Goal: Transaction & Acquisition: Book appointment/travel/reservation

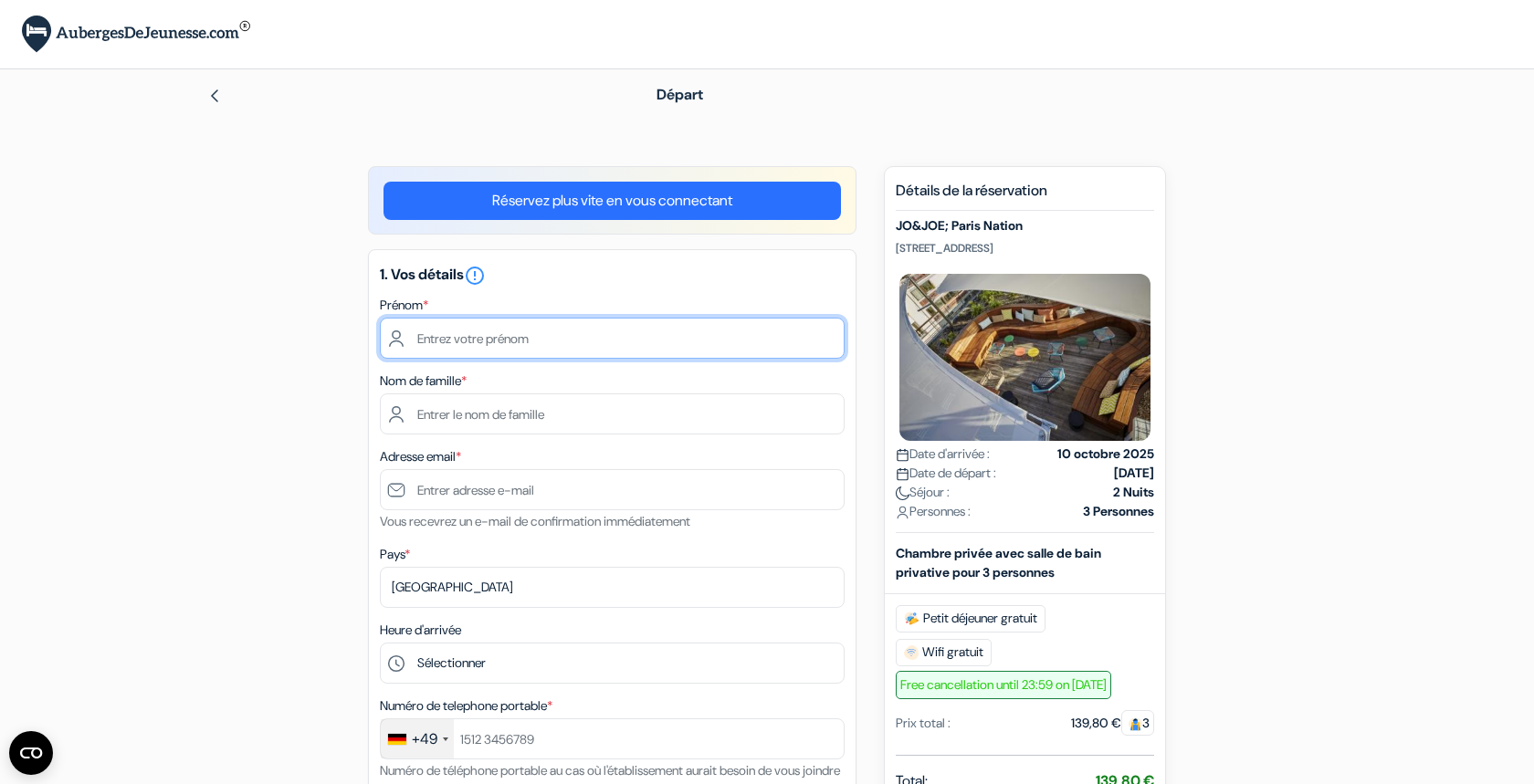
type input "Hannah"
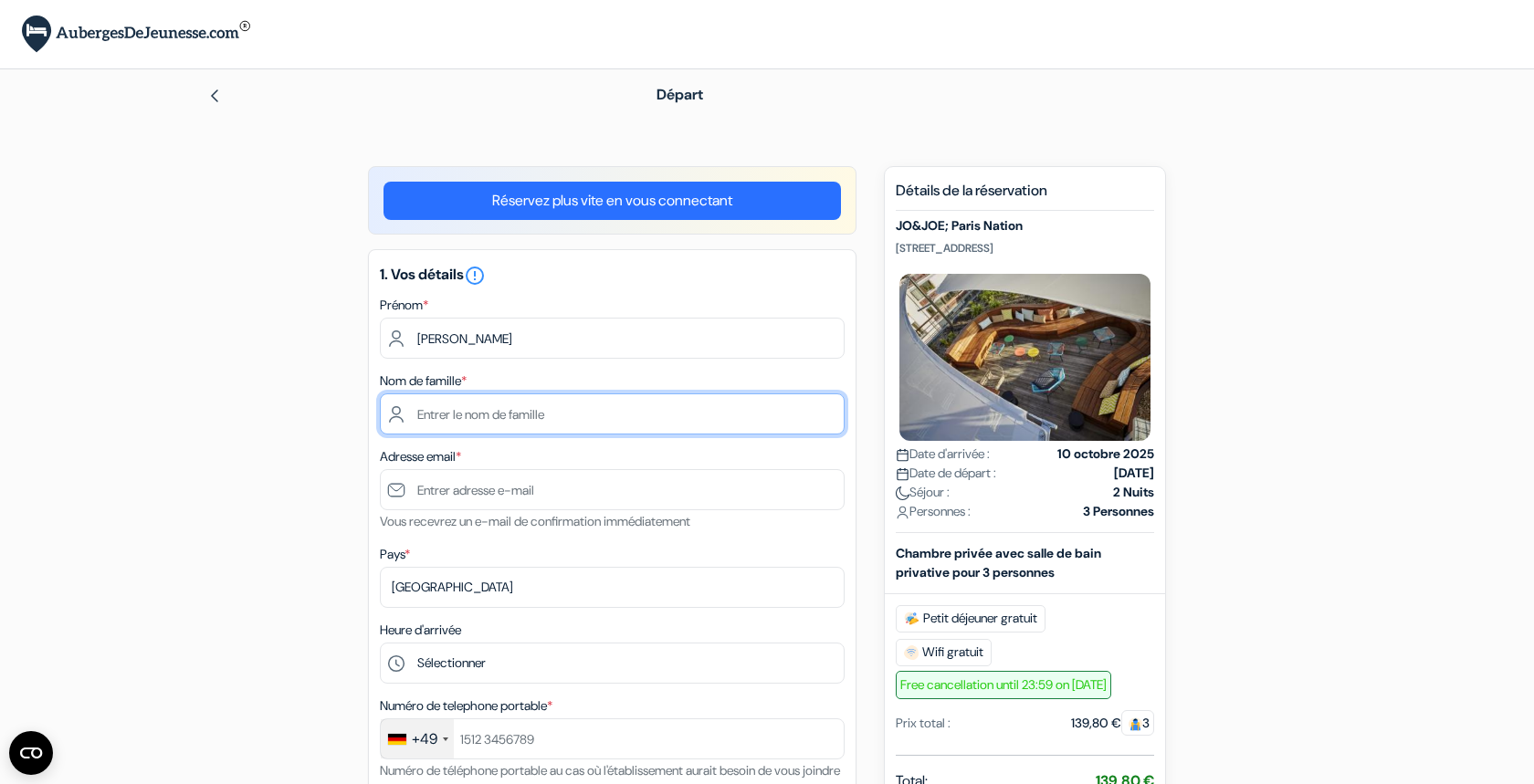
type input "Haack"
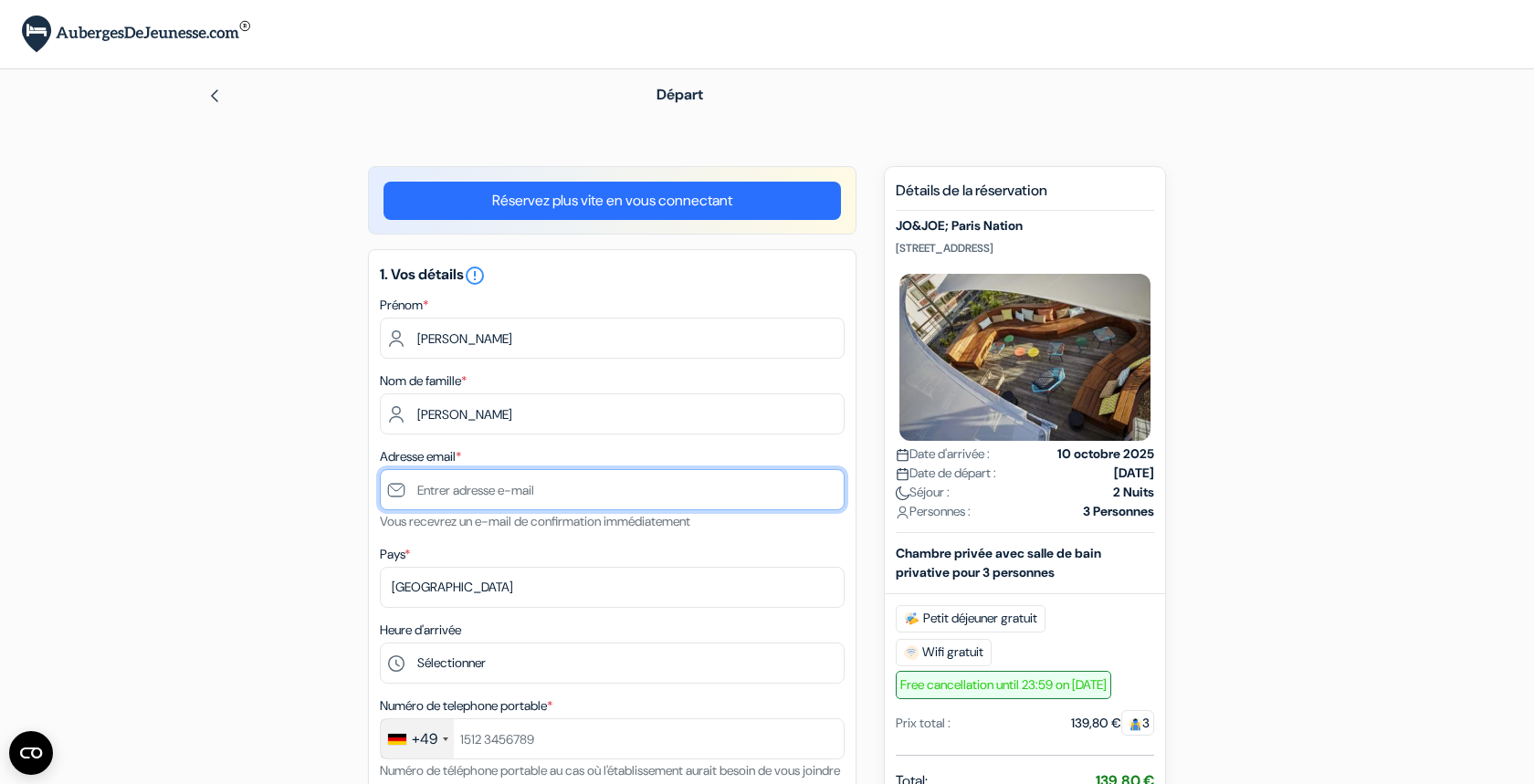
type input "[PERSON_NAME][EMAIL_ADDRESS][DOMAIN_NAME]"
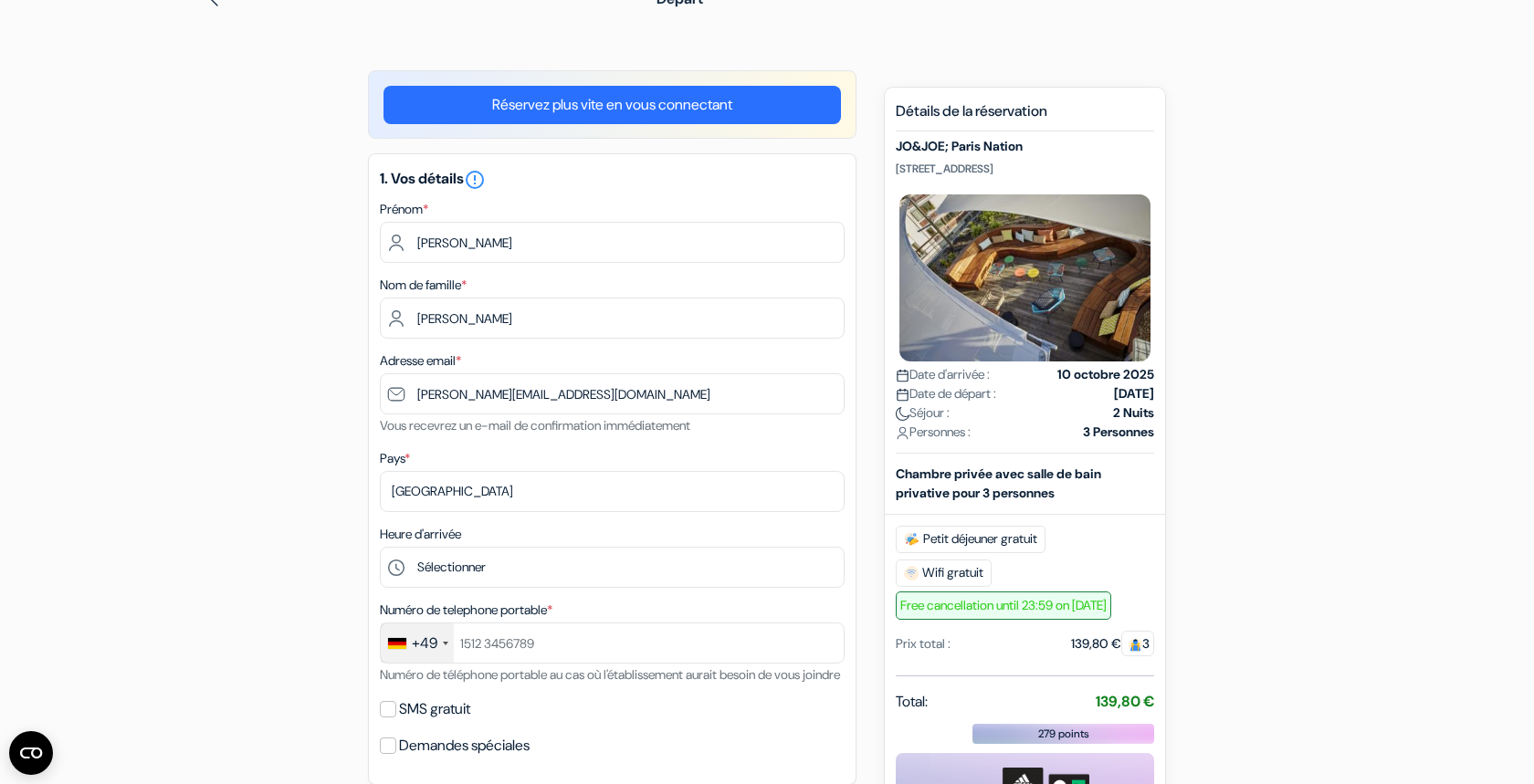
scroll to position [103, 0]
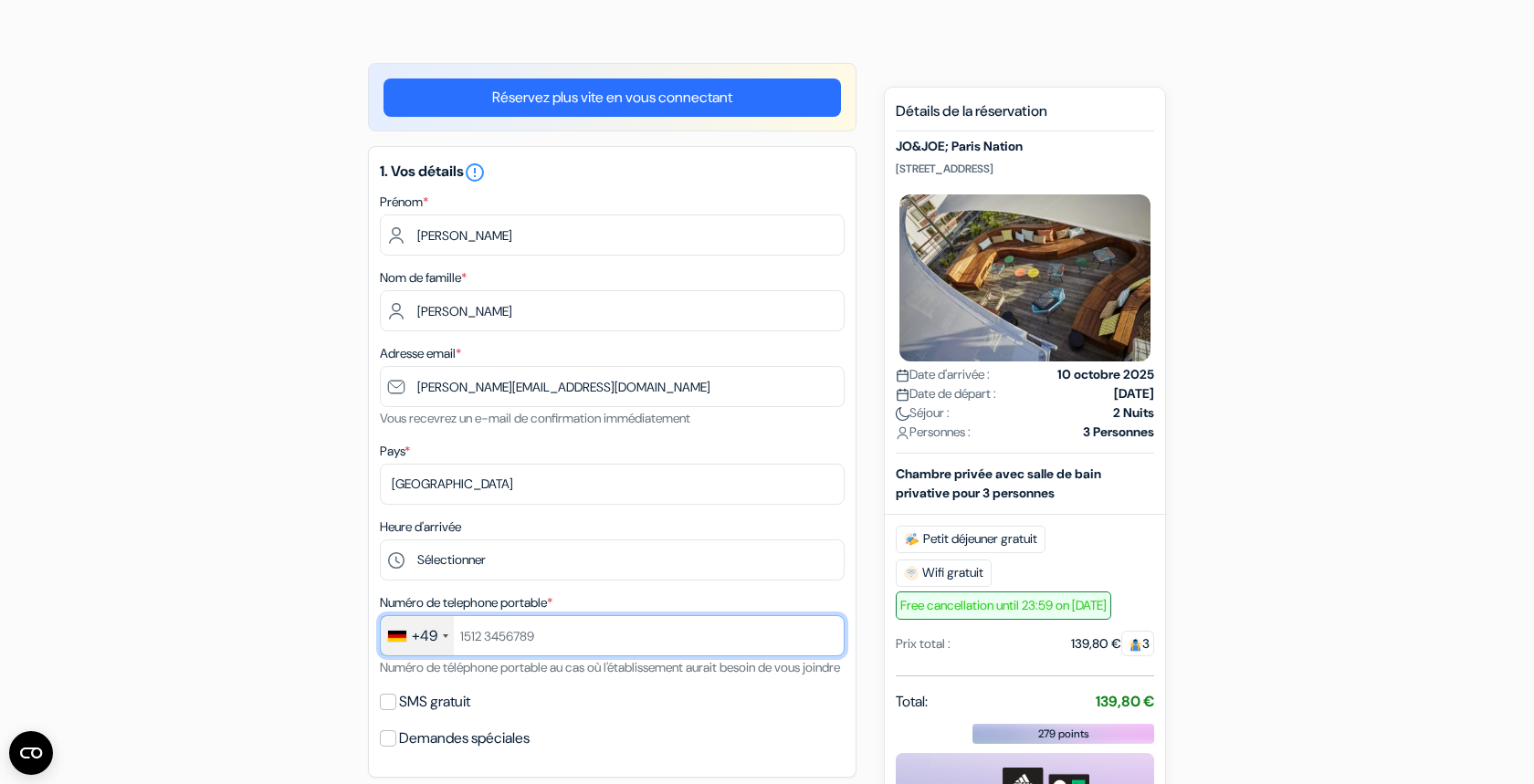
type input "15901052251"
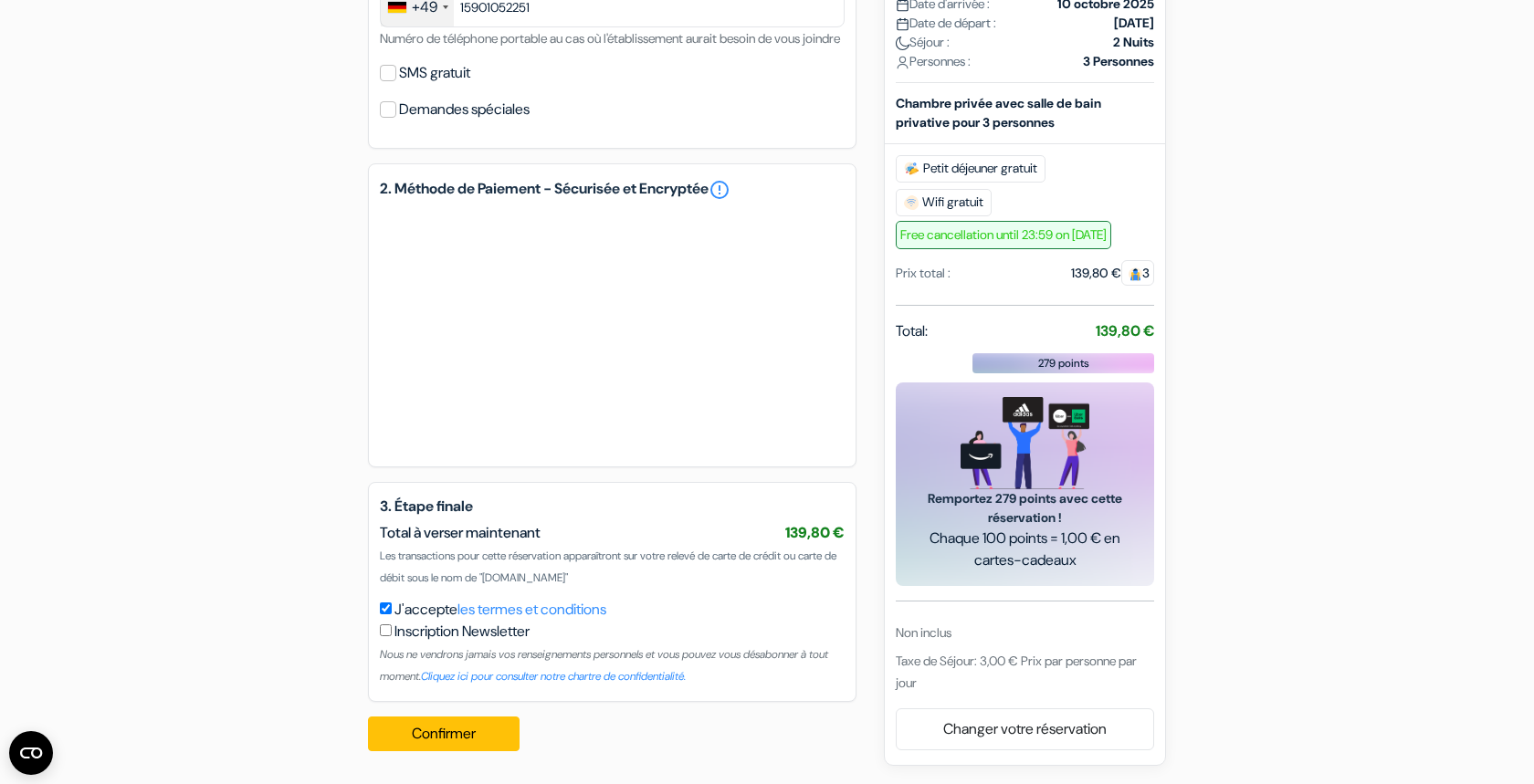
scroll to position [754, 0]
click at [452, 732] on button "Confirmer Loading..." at bounding box center [443, 734] width 151 height 35
click at [1137, 280] on img at bounding box center [1136, 274] width 14 height 14
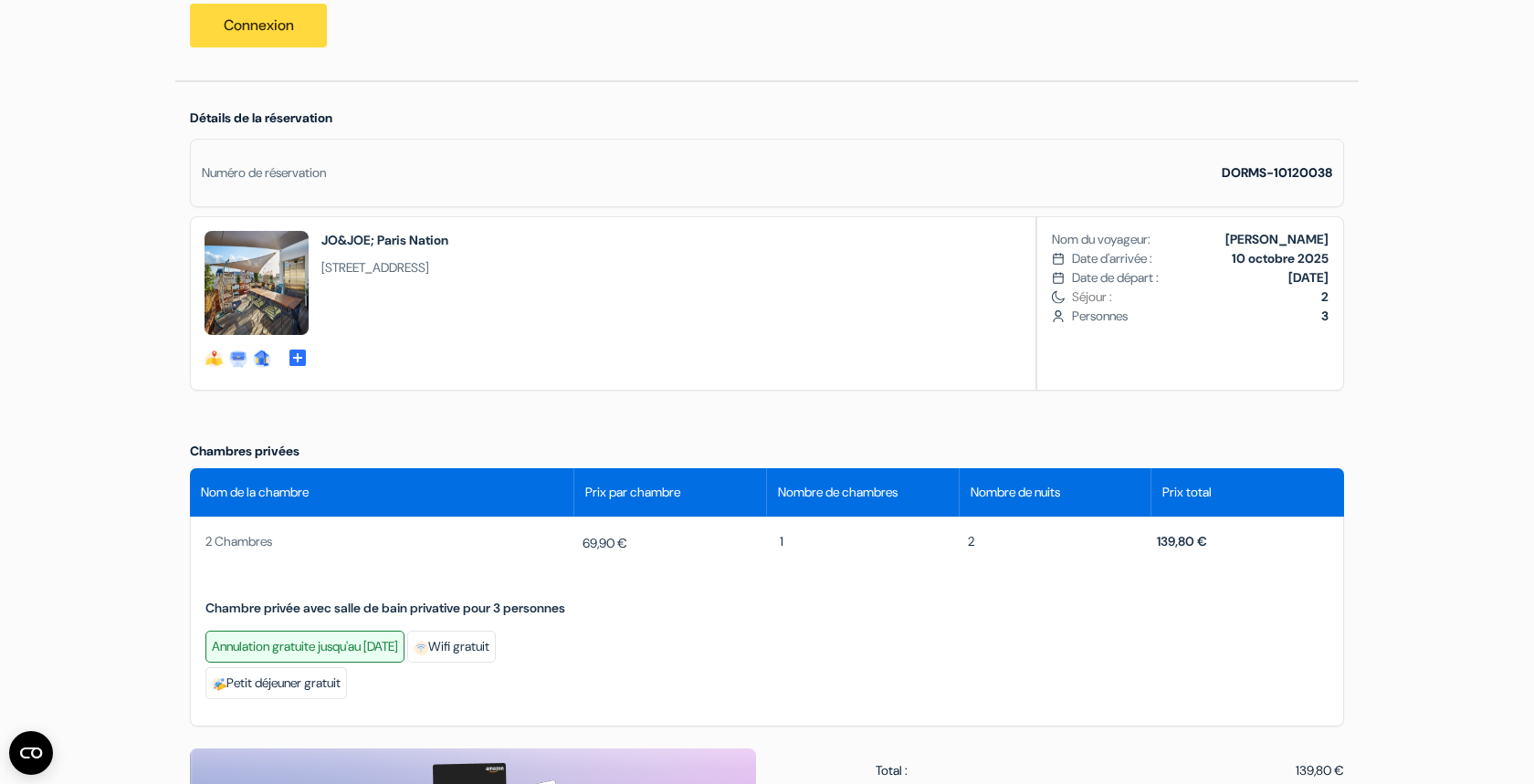
scroll to position [452, 0]
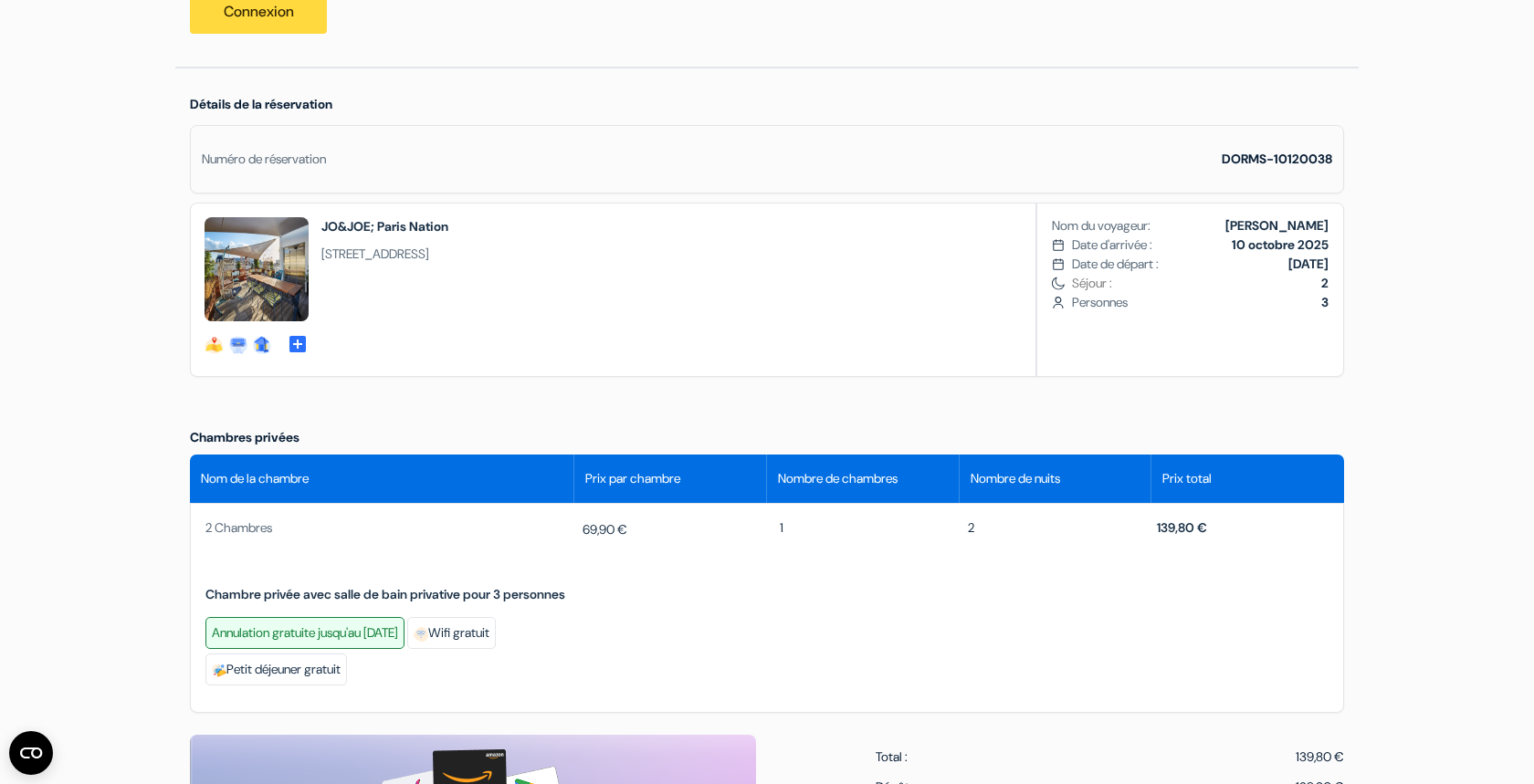
drag, startPoint x: 205, startPoint y: 527, endPoint x: 291, endPoint y: 530, distance: 86.1
click at [291, 530] on span "2 Chambres" at bounding box center [390, 528] width 370 height 19
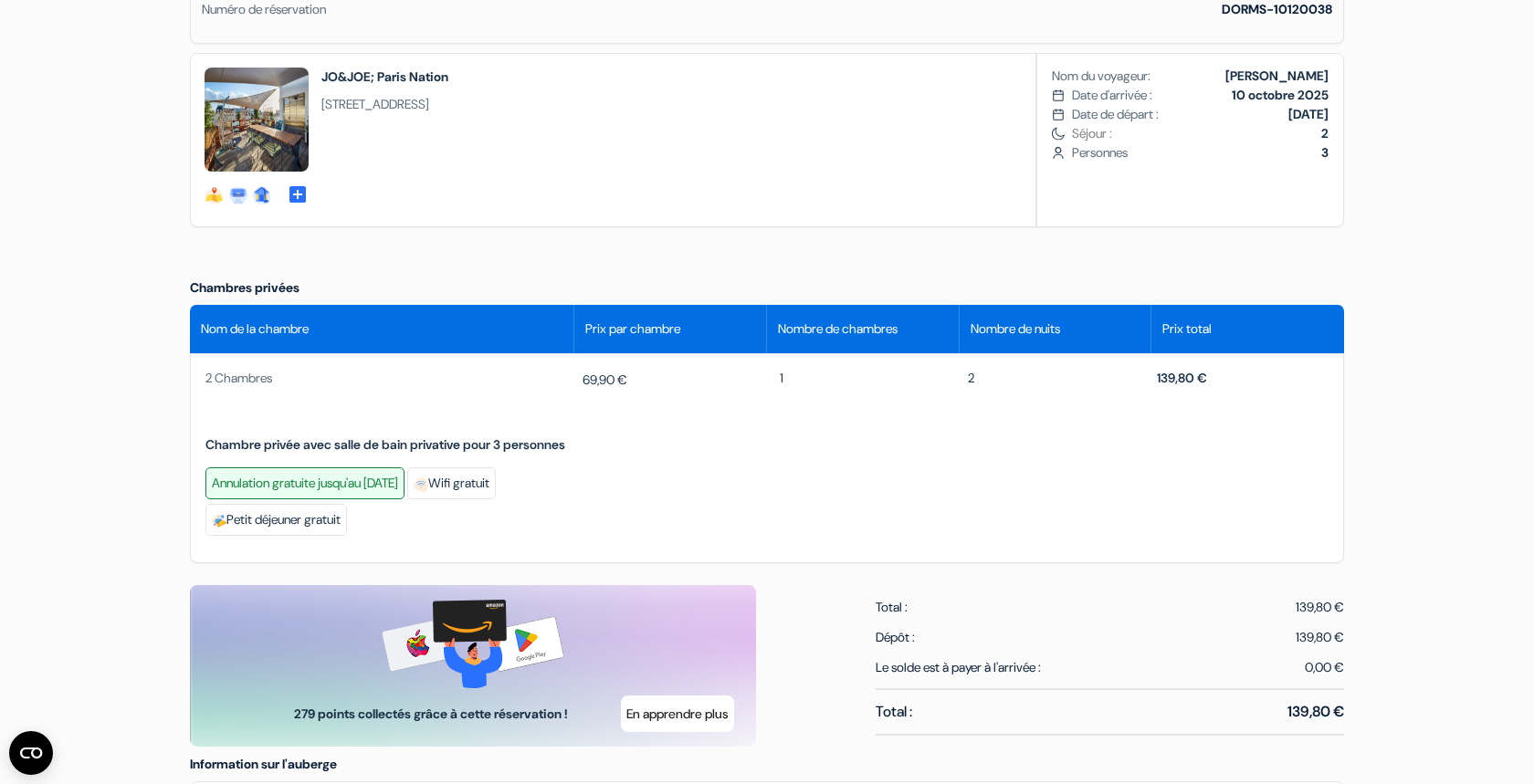
scroll to position [604, 0]
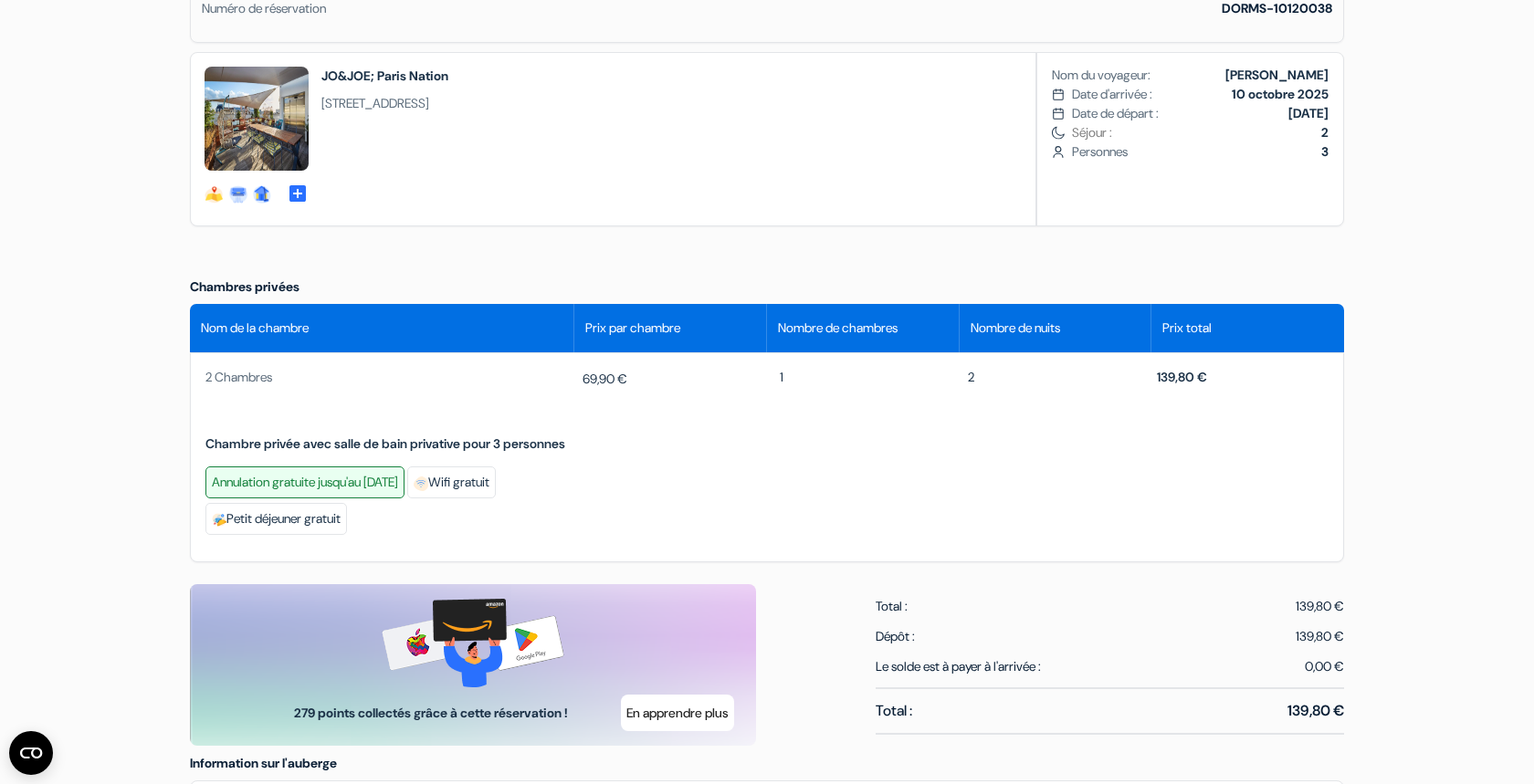
drag, startPoint x: 765, startPoint y: 376, endPoint x: 808, endPoint y: 376, distance: 43.0
click at [808, 376] on div "2 Chambres Chambre privée avec salle de bain privative pour 3 personnes Annulat…" at bounding box center [767, 453] width 1131 height 172
click at [850, 384] on div "1" at bounding box center [867, 377] width 176 height 19
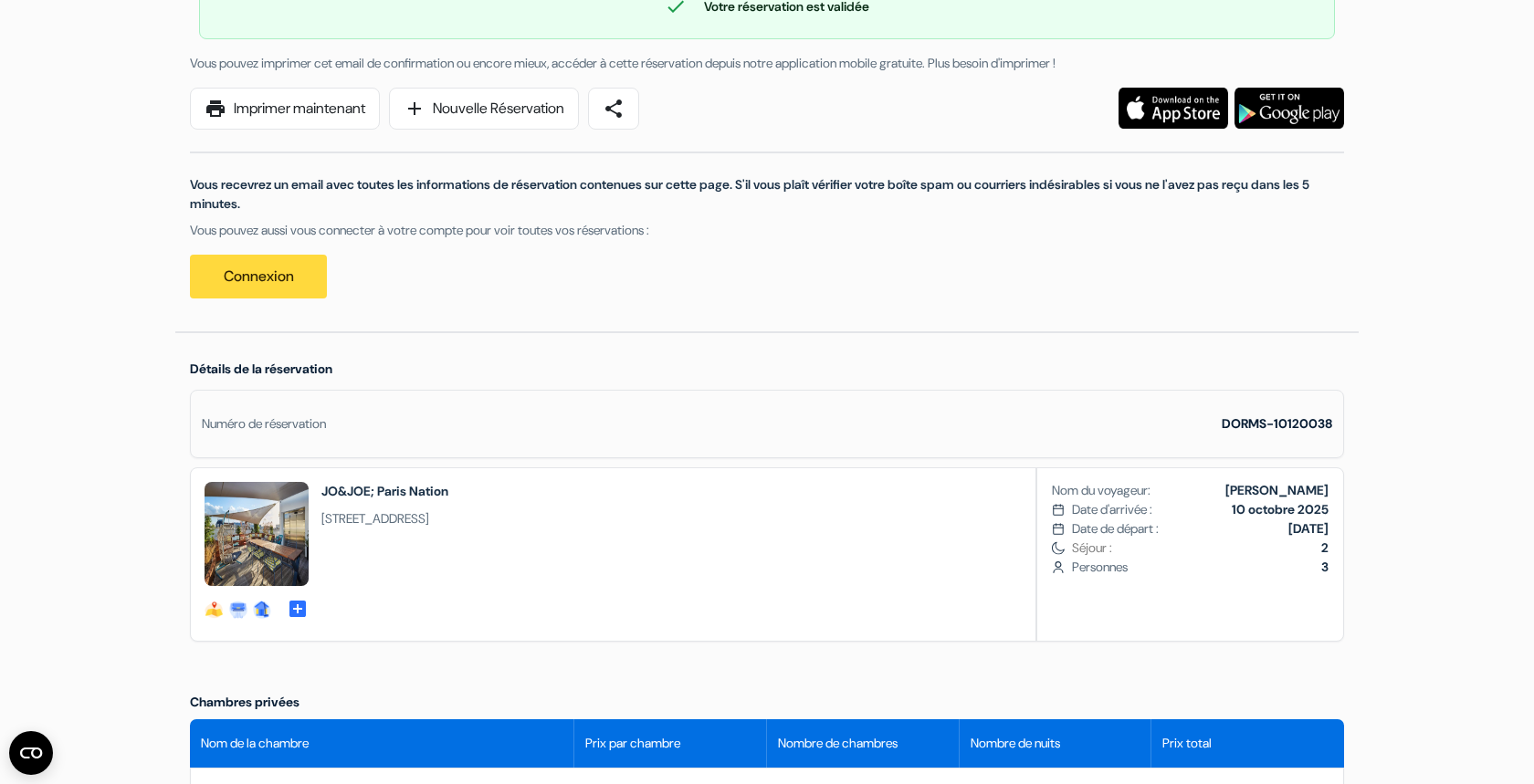
scroll to position [186, 0]
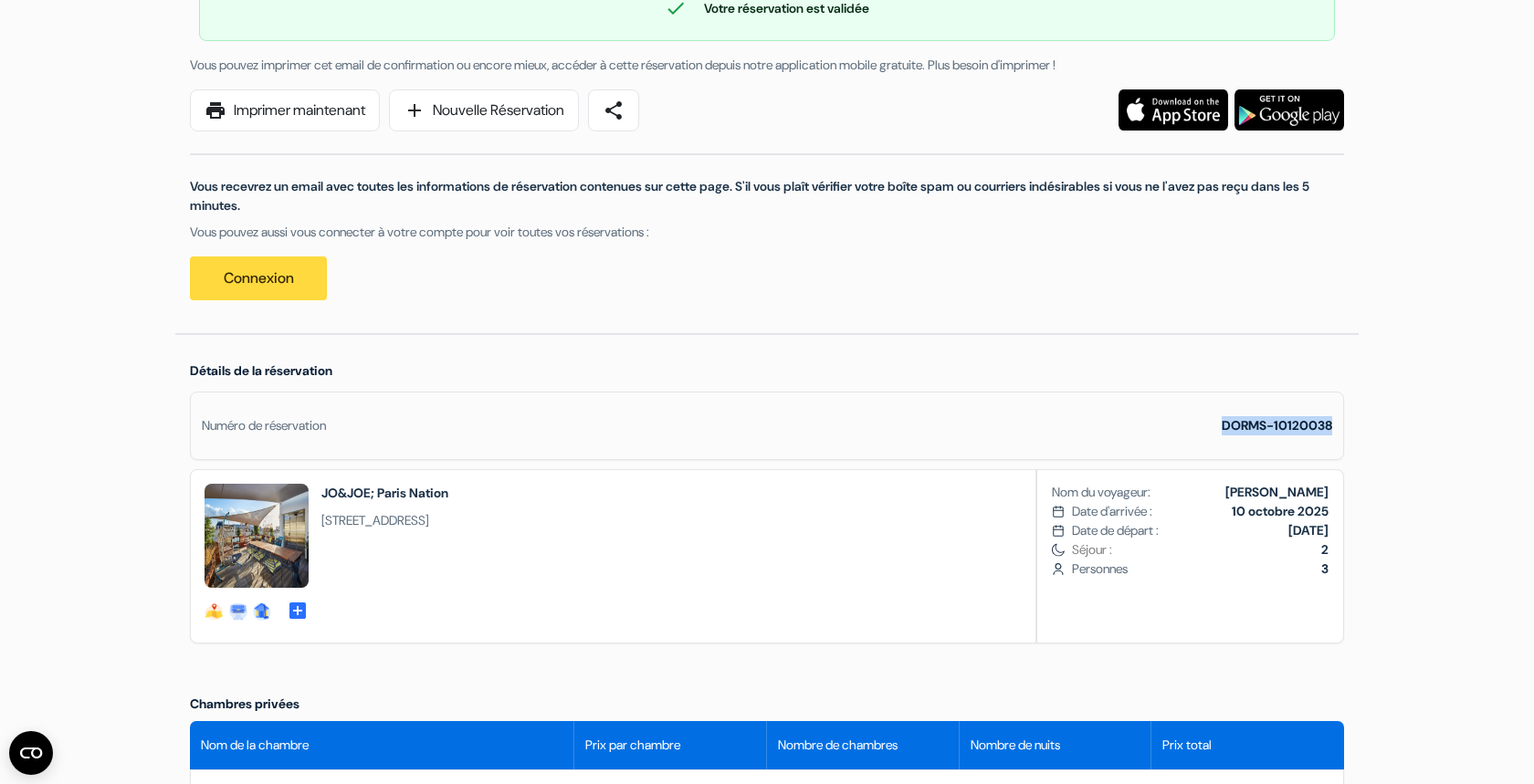
drag, startPoint x: 1214, startPoint y: 425, endPoint x: 1353, endPoint y: 429, distance: 139.1
click at [1353, 429] on div "Détails de la réservation Numéro de réservation DORMS-10120038 hostel-details p…" at bounding box center [767, 507] width 1184 height 345
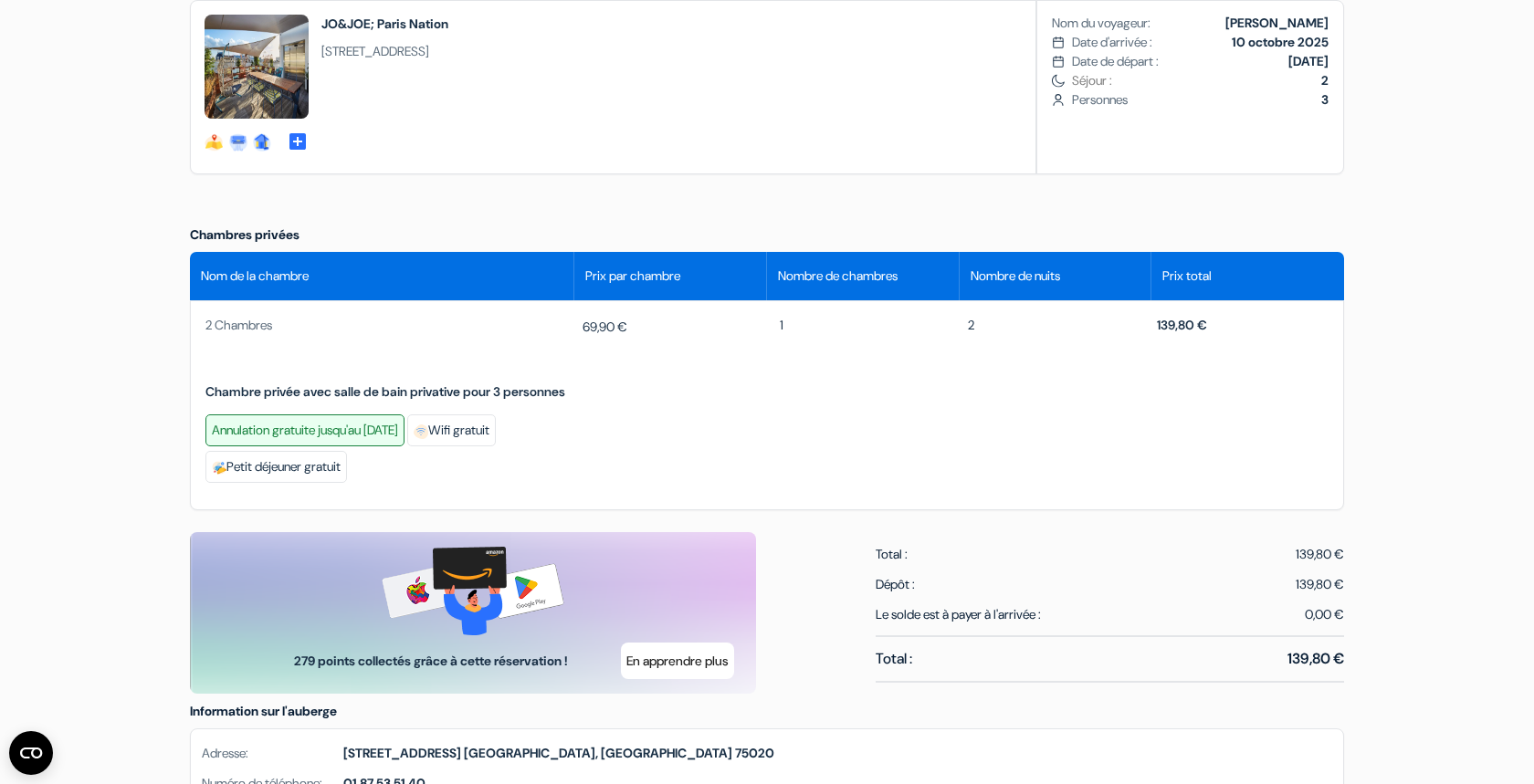
scroll to position [656, 0]
drag, startPoint x: 198, startPoint y: 326, endPoint x: 354, endPoint y: 335, distance: 156.3
click at [334, 335] on div "2 Chambres Chambre privée avec salle de bain privative pour 3 personnes Annulat…" at bounding box center [767, 405] width 1154 height 210
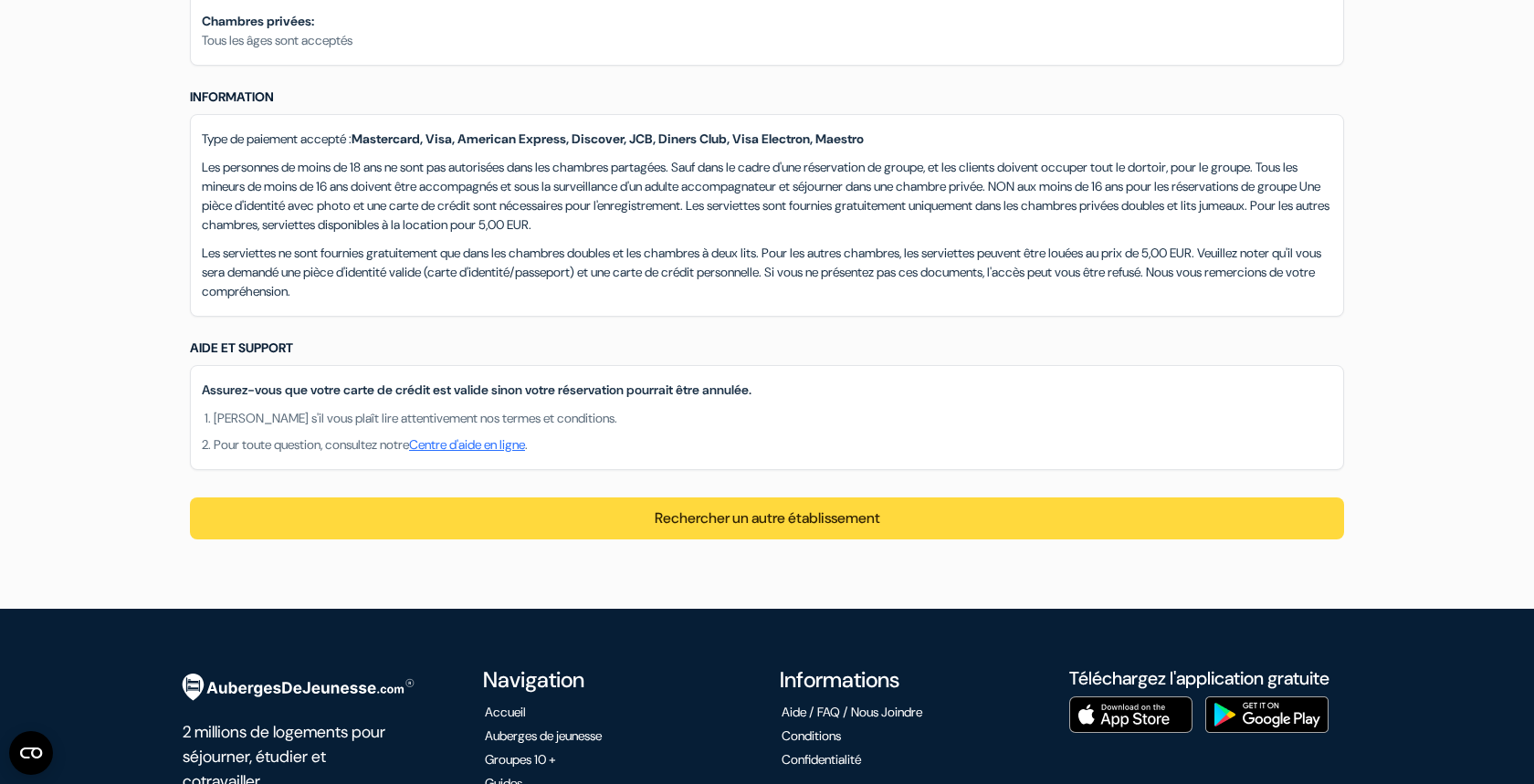
scroll to position [1860, 0]
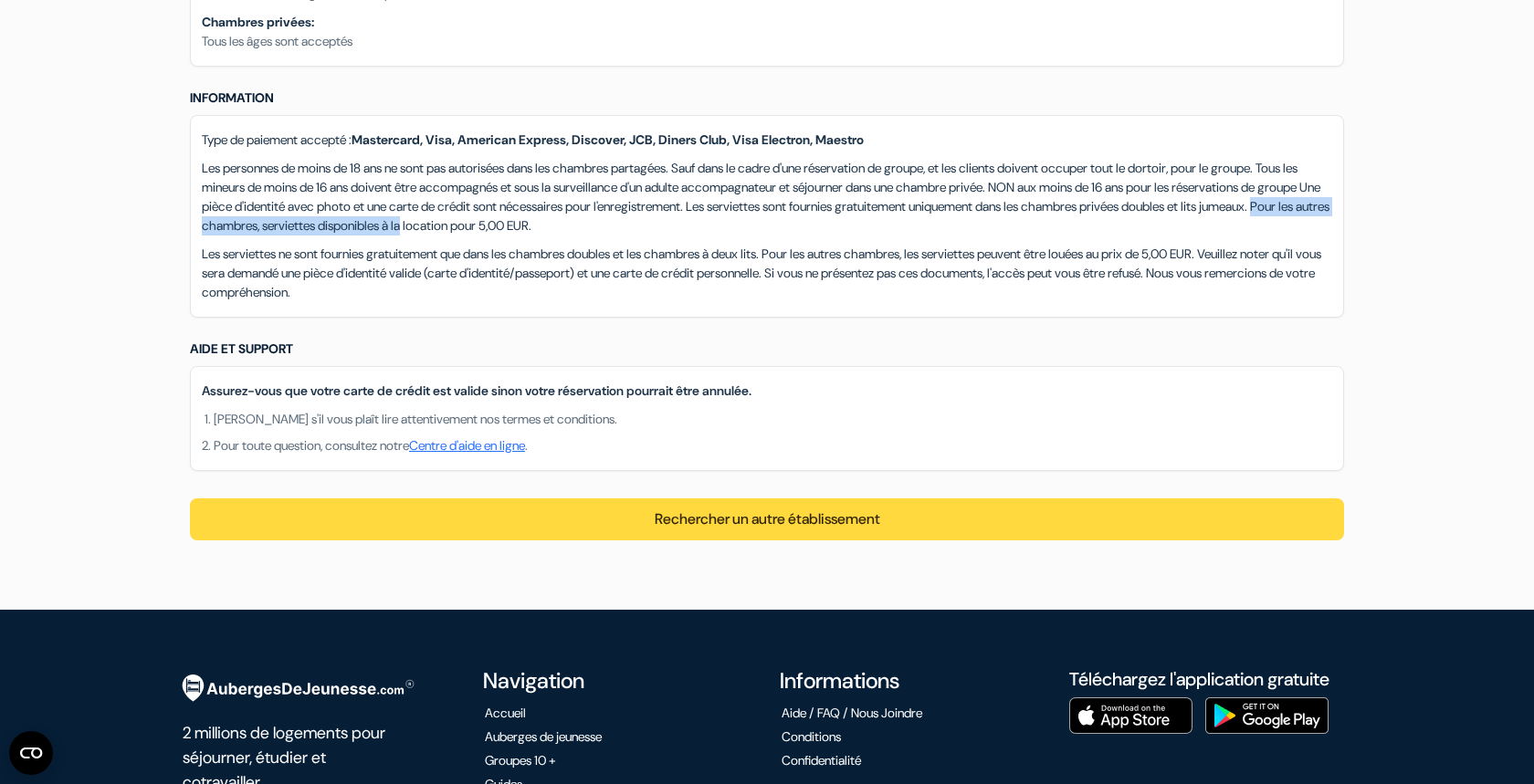
drag, startPoint x: 455, startPoint y: 227, endPoint x: 764, endPoint y: 230, distance: 309.0
click at [764, 230] on p "Les personnes de moins de 18 ans ne sont pas autorisées dans les chambres parta…" at bounding box center [767, 197] width 1131 height 76
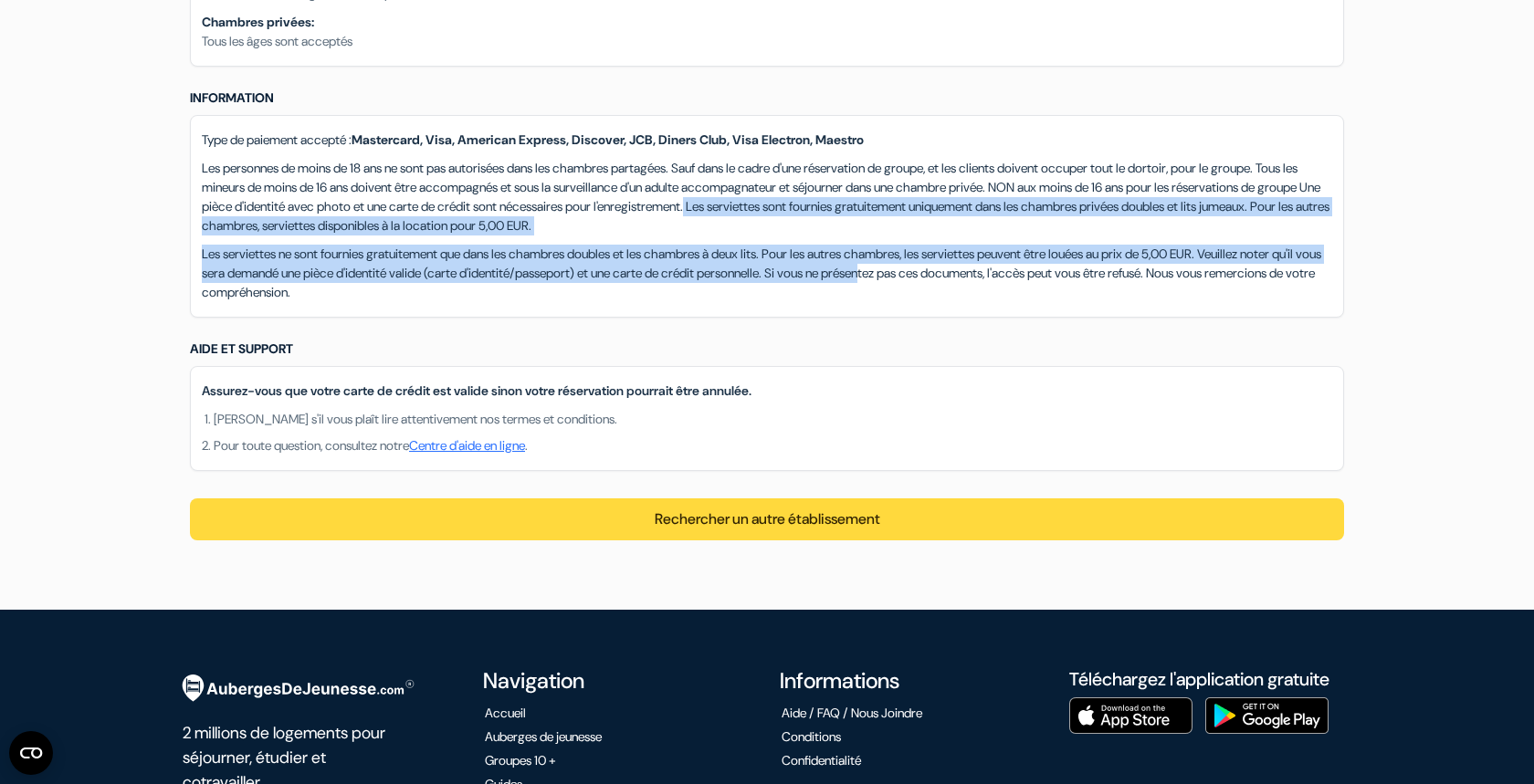
drag, startPoint x: 949, startPoint y: 207, endPoint x: 1067, endPoint y: 259, distance: 128.9
click at [1067, 259] on div "Type de paiement accepté : Mastercard, Visa, American Express, Discover, JCB, D…" at bounding box center [767, 216] width 1154 height 203
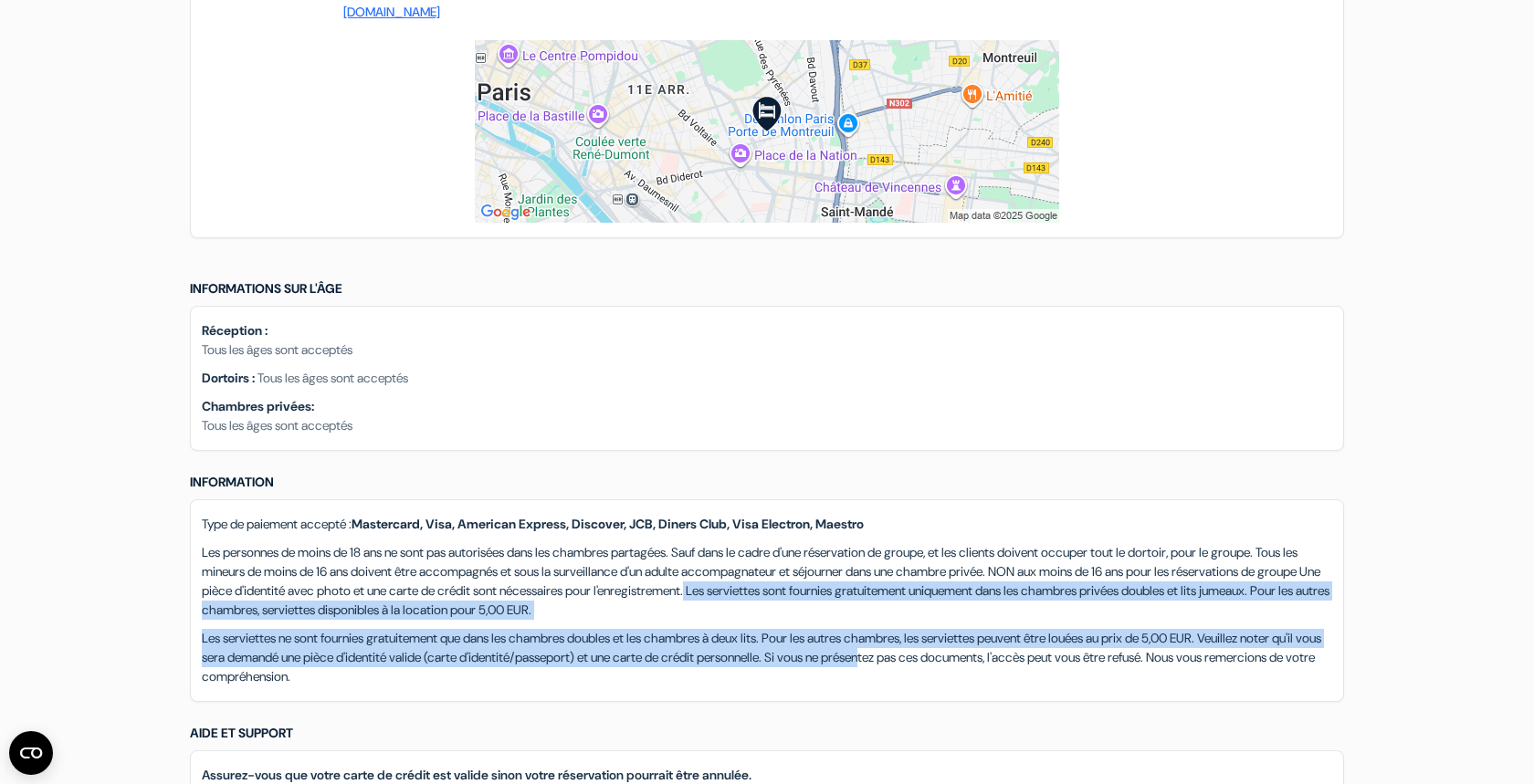
scroll to position [1478, 0]
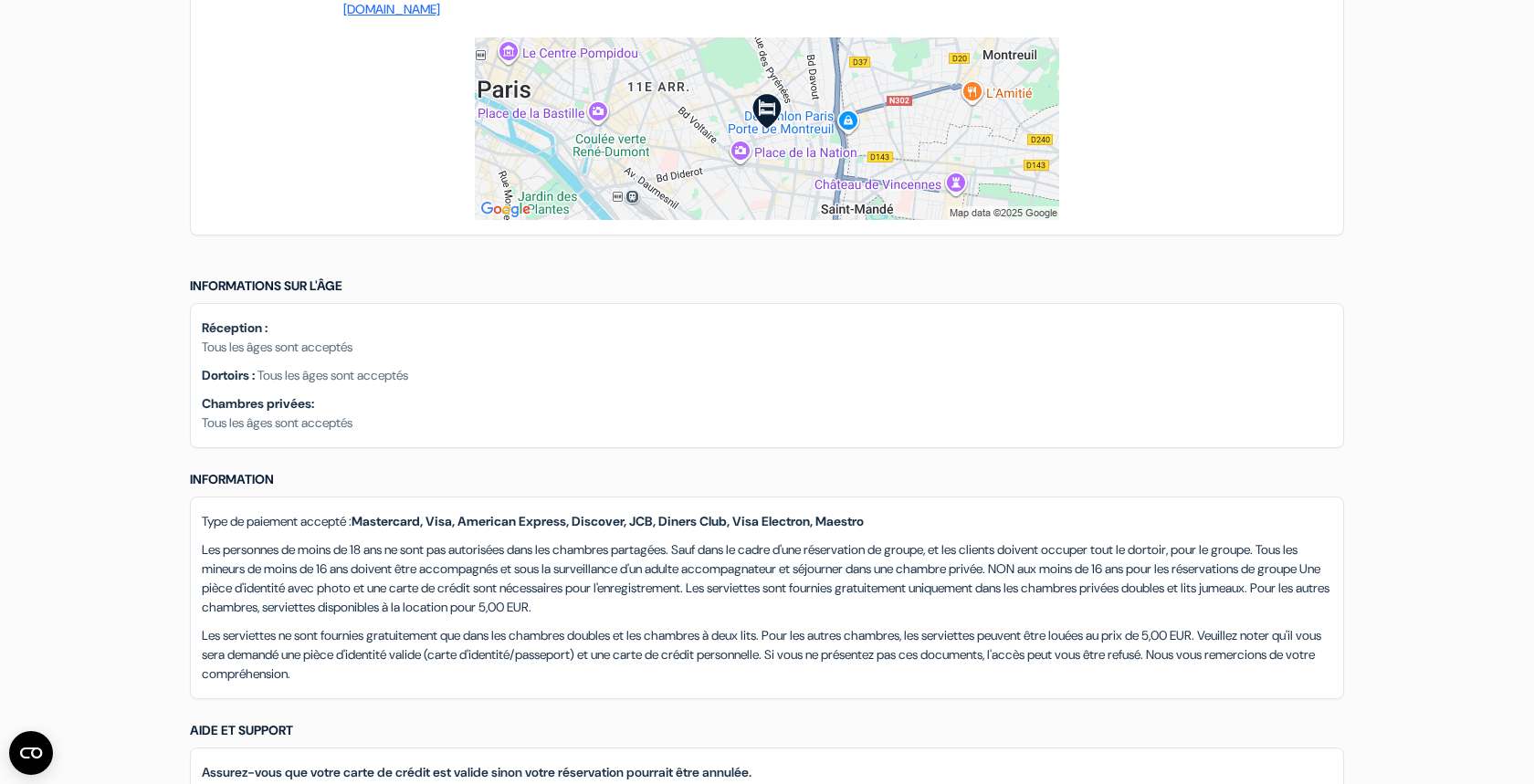
click at [713, 587] on p "Les personnes de moins de 18 ans ne sont pas autorisées dans les chambres parta…" at bounding box center [767, 578] width 1131 height 76
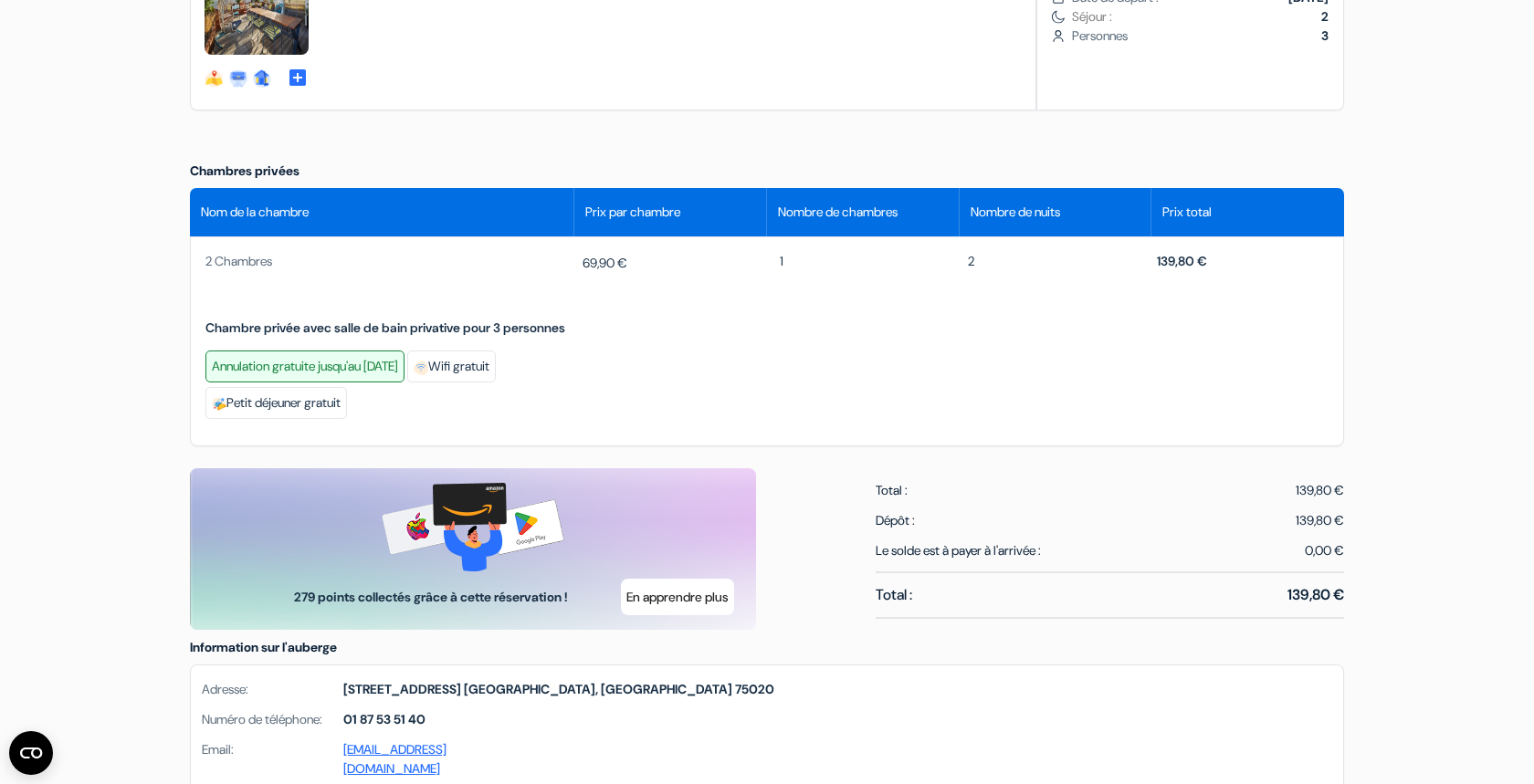
scroll to position [724, 0]
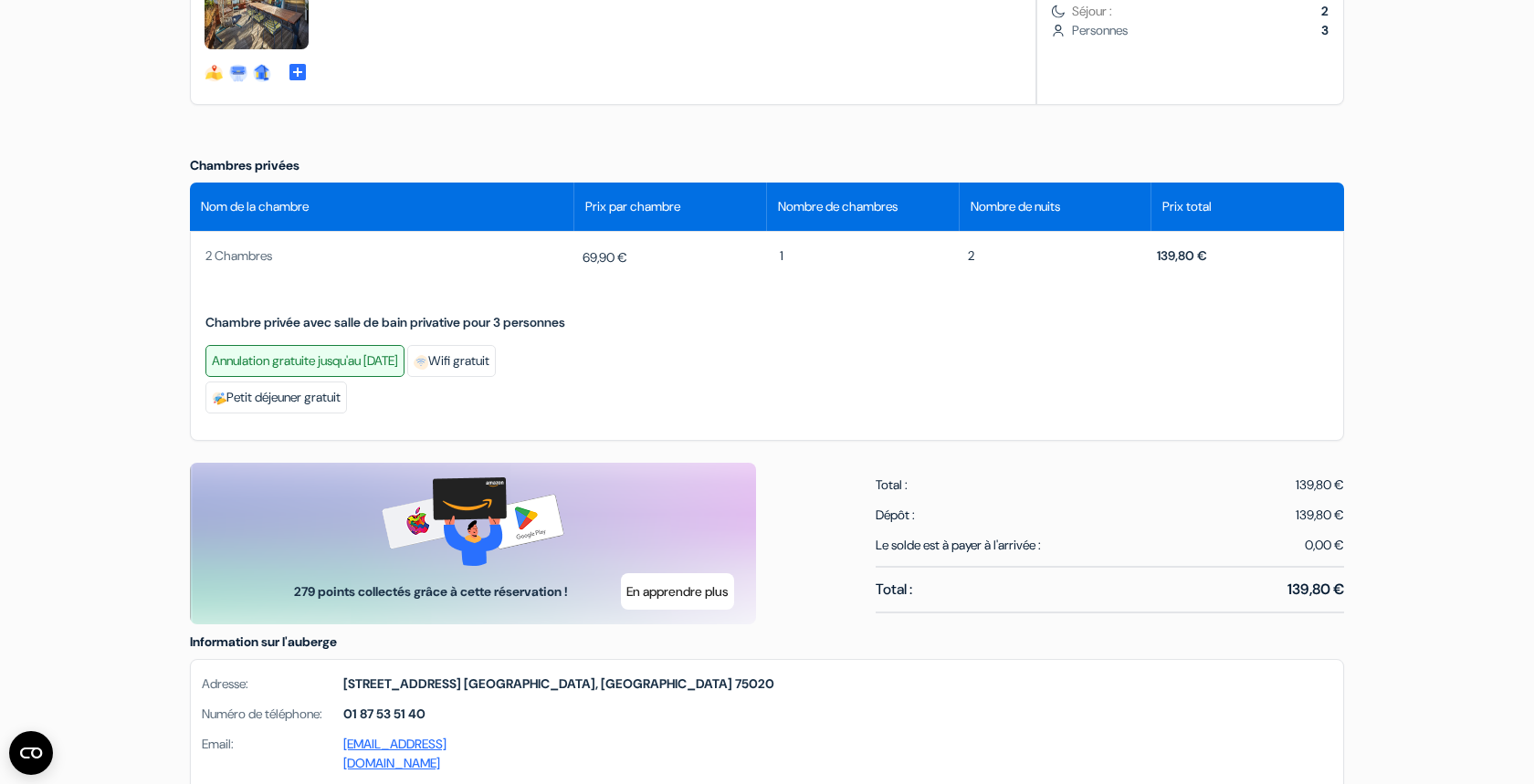
click at [327, 377] on div "Annulation gratuite jusqu'au [DATE]" at bounding box center [305, 361] width 199 height 32
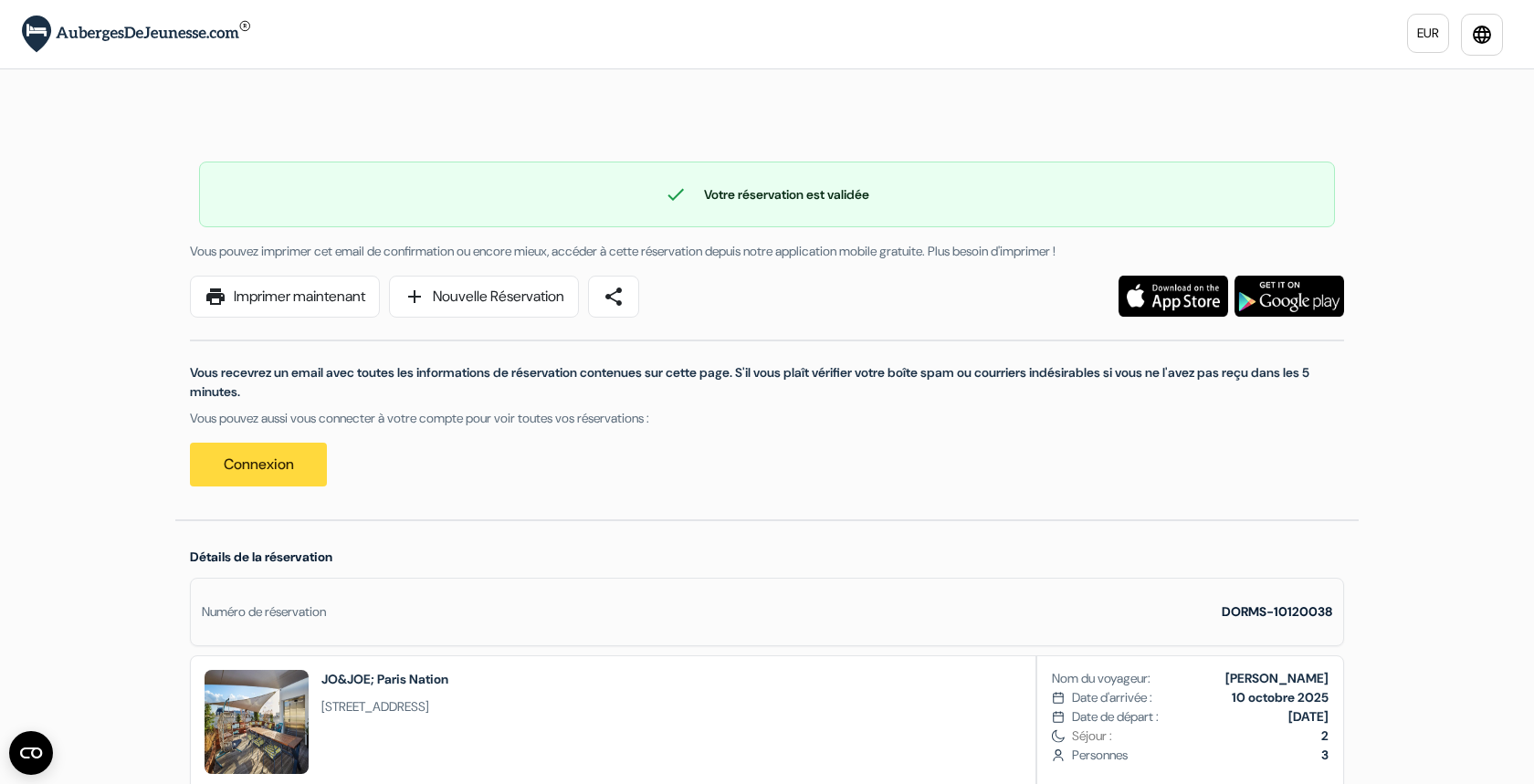
scroll to position [0, 0]
click at [277, 308] on link "print Imprimer maintenant" at bounding box center [285, 297] width 190 height 42
